Goal: Transaction & Acquisition: Download file/media

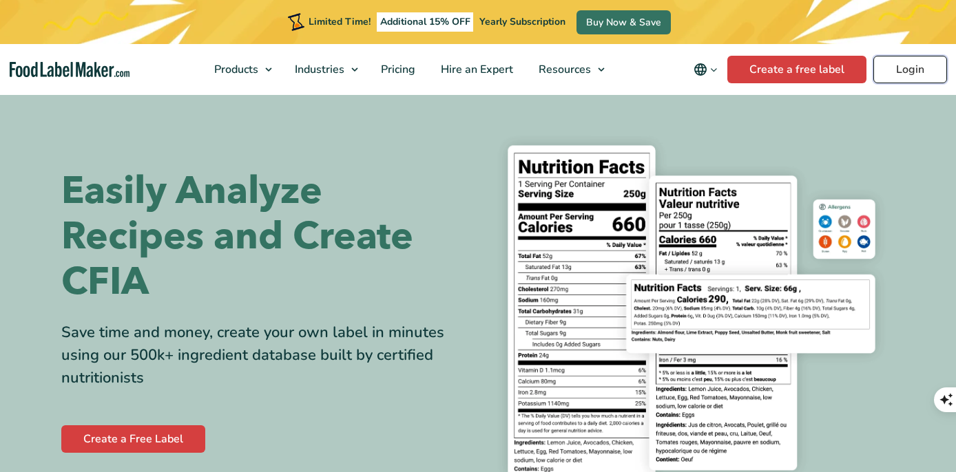
click at [917, 76] on link "Login" at bounding box center [910, 70] width 74 height 28
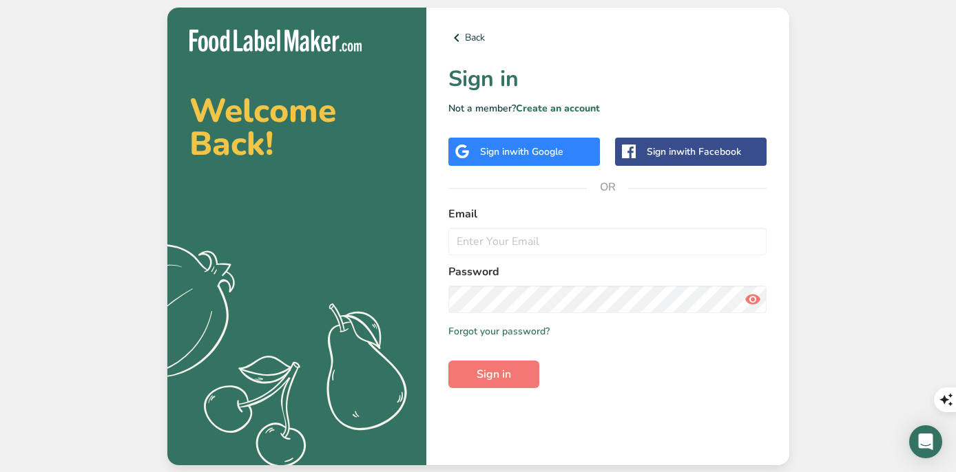
click at [568, 156] on div "Sign in with Google" at bounding box center [524, 152] width 152 height 28
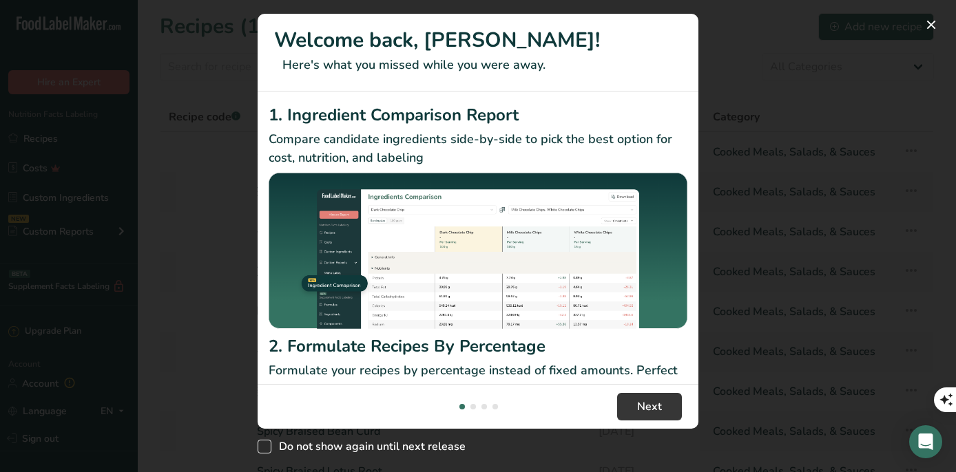
click at [335, 441] on span "Do not show again until next release" at bounding box center [368, 447] width 194 height 14
click at [267, 443] on input "Do not show again until next release" at bounding box center [262, 447] width 9 height 9
checkbox input "true"
click at [668, 411] on button "Next" at bounding box center [649, 407] width 65 height 28
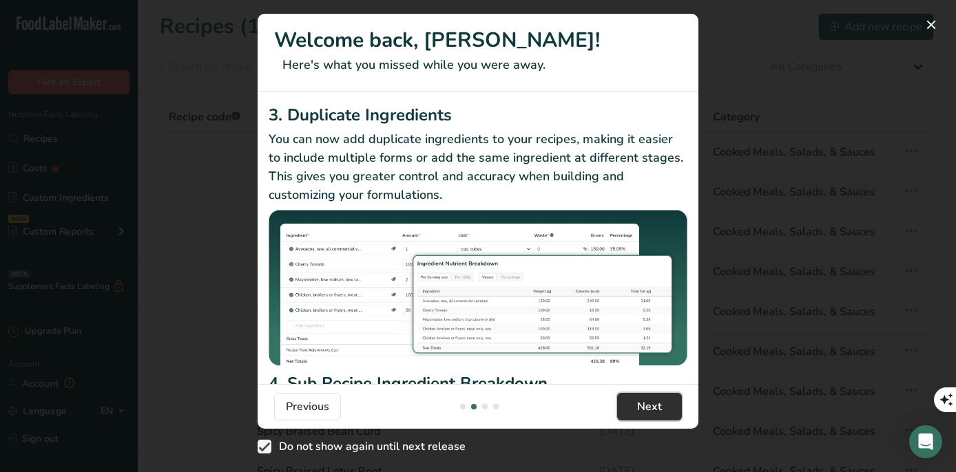
click at [668, 411] on button "Next" at bounding box center [649, 407] width 65 height 28
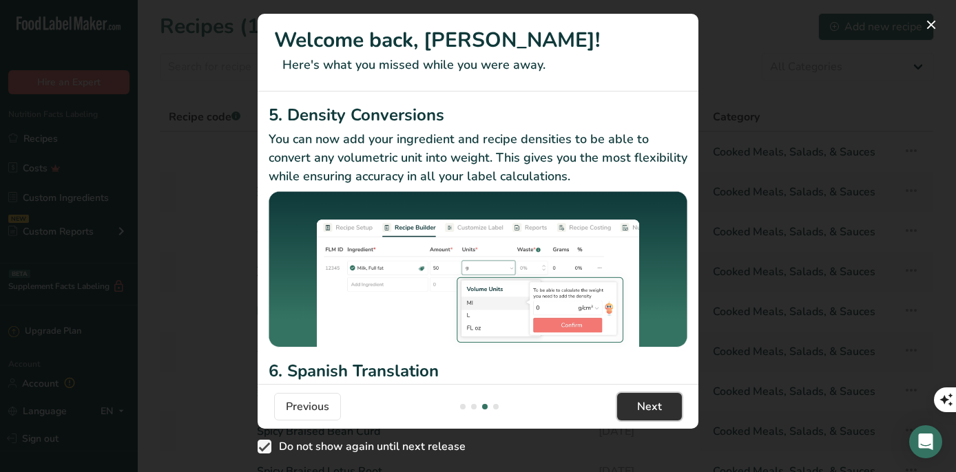
click at [668, 411] on button "Next" at bounding box center [649, 407] width 65 height 28
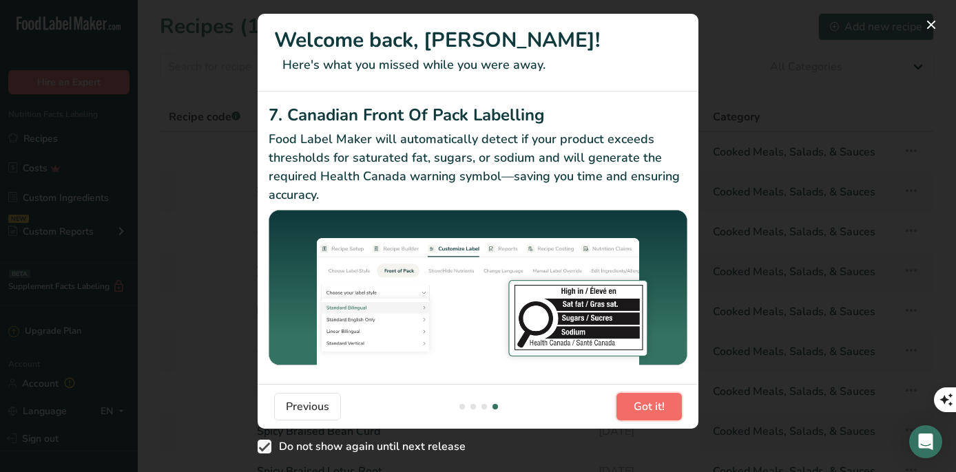
click at [668, 411] on button "Got it!" at bounding box center [648, 407] width 65 height 28
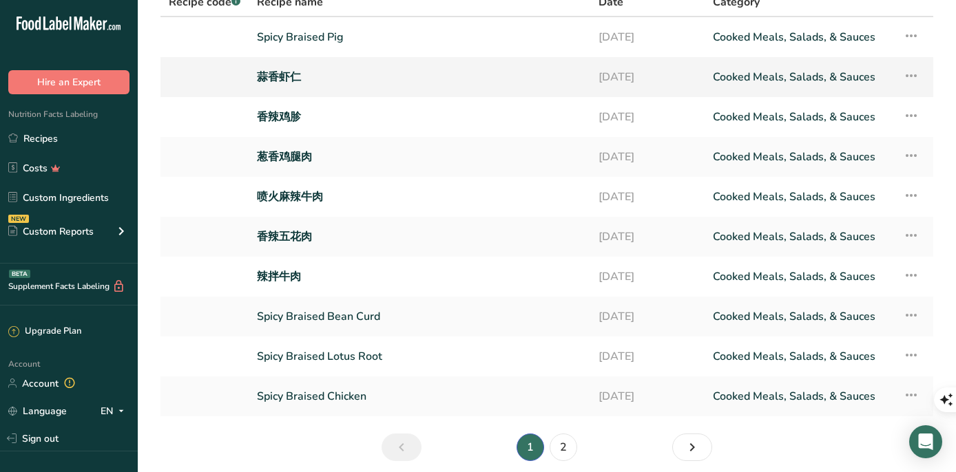
scroll to position [170, 0]
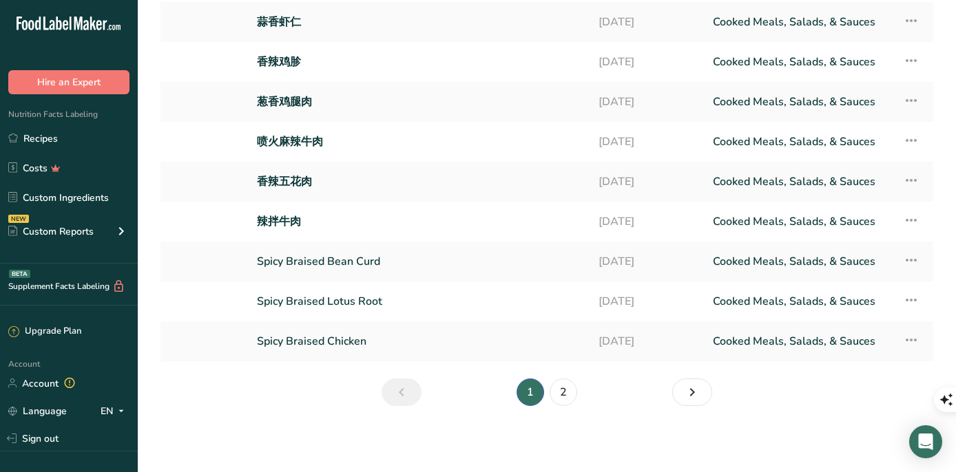
click at [570, 404] on li "2" at bounding box center [563, 393] width 33 height 28
click at [565, 393] on link "2" at bounding box center [564, 393] width 28 height 28
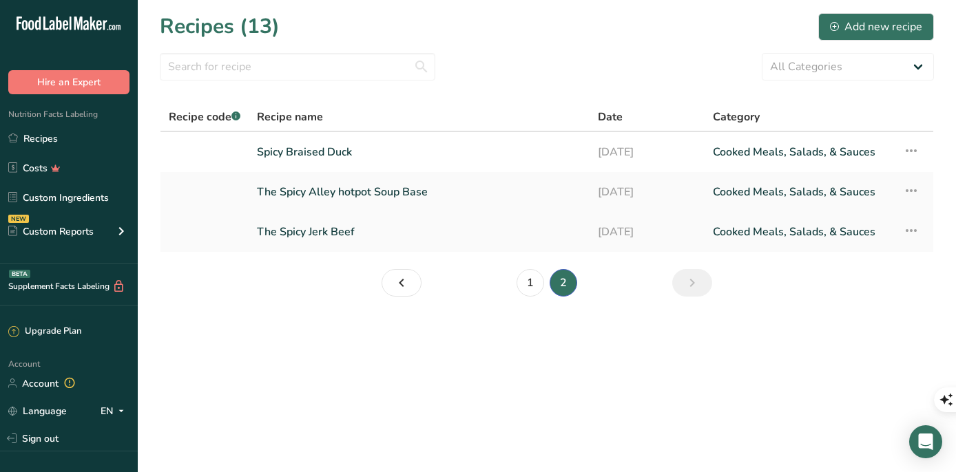
click at [387, 223] on link "The Spicy Jerk Beef" at bounding box center [419, 232] width 324 height 29
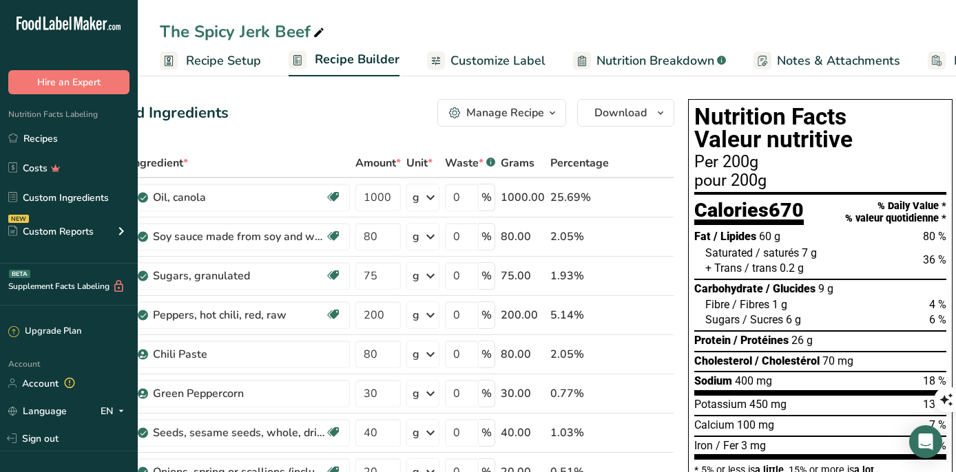
scroll to position [0, 38]
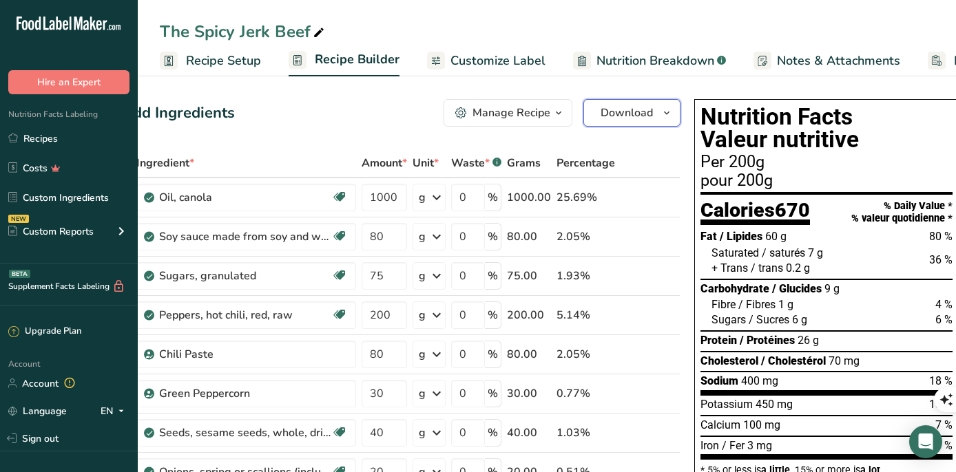
click at [661, 109] on icon "button" at bounding box center [666, 113] width 11 height 17
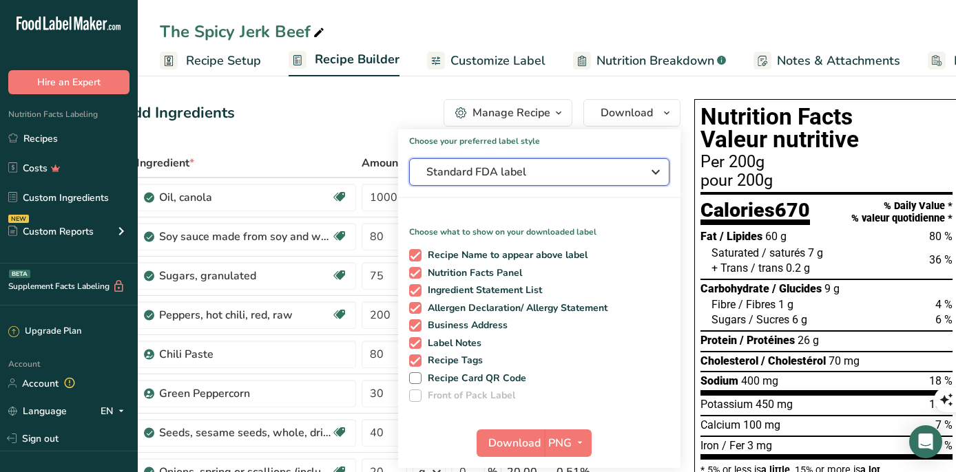
click at [594, 167] on span "Standard FDA label" at bounding box center [529, 172] width 207 height 17
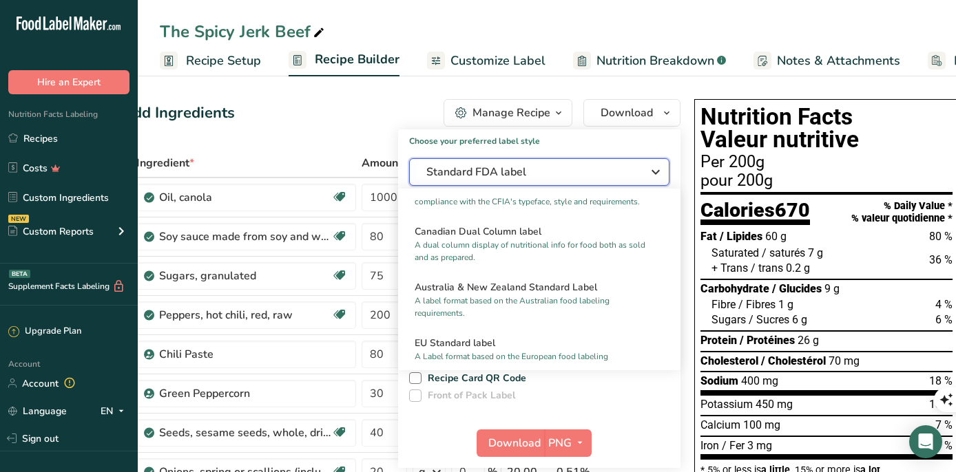
scroll to position [522, 0]
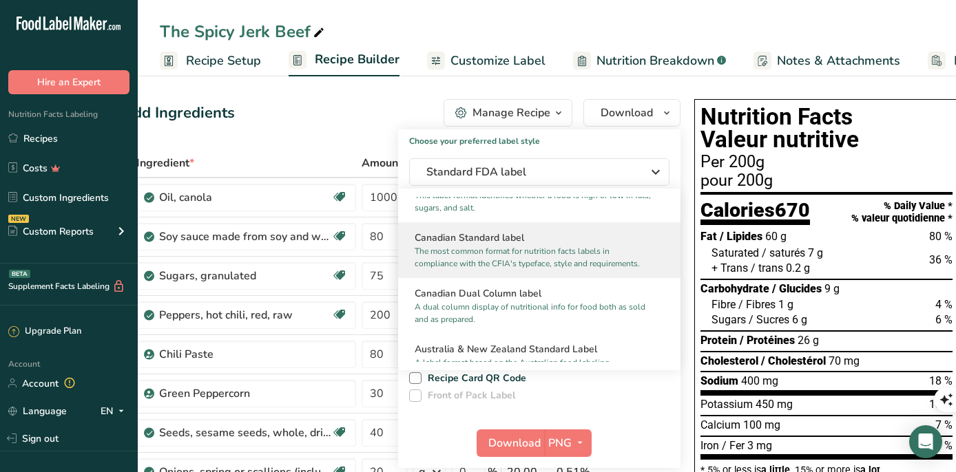
click at [519, 252] on p "The most common format for nutrition facts labels in compliance with the CFIA's…" at bounding box center [533, 257] width 237 height 25
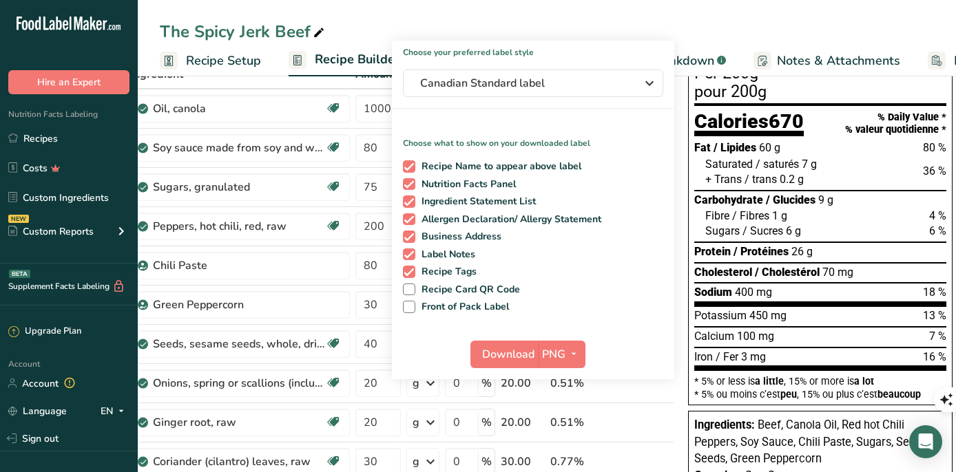
scroll to position [102, 0]
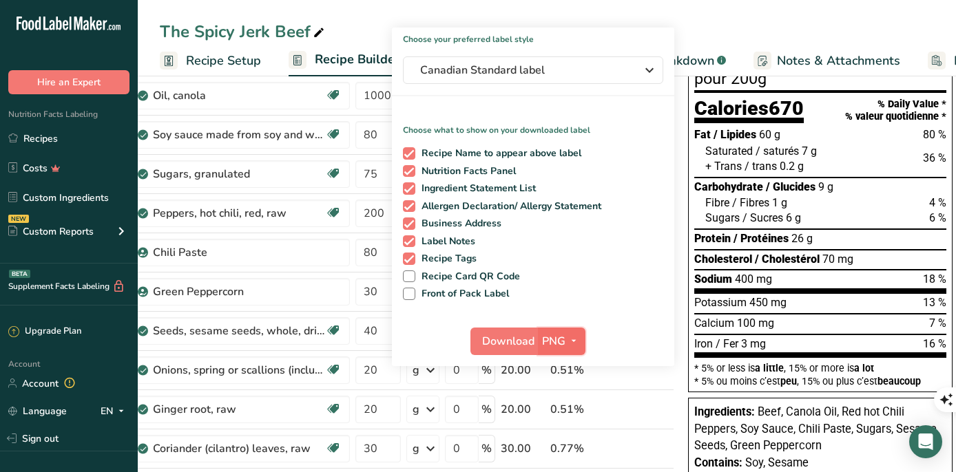
click at [565, 344] on span "button" at bounding box center [573, 341] width 17 height 17
click at [562, 364] on link "PNG" at bounding box center [563, 369] width 44 height 23
click at [489, 341] on span "Download" at bounding box center [508, 341] width 52 height 17
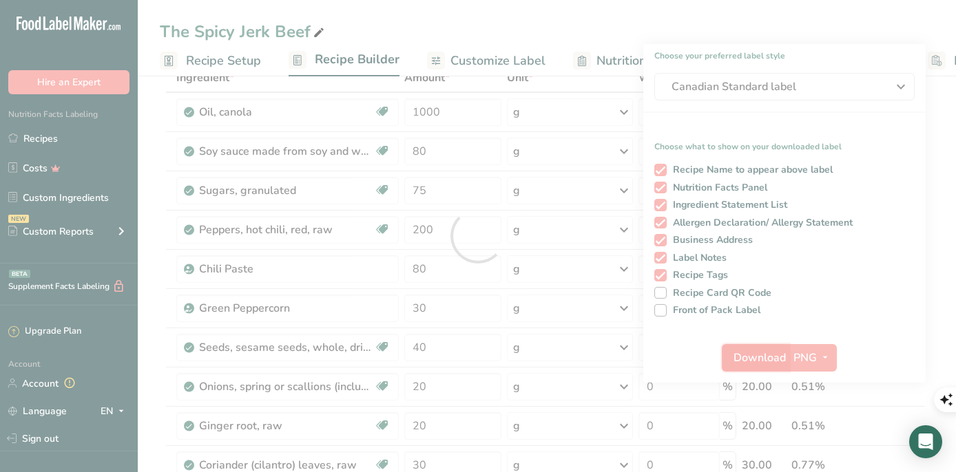
scroll to position [0, 0]
